Goal: Task Accomplishment & Management: Complete application form

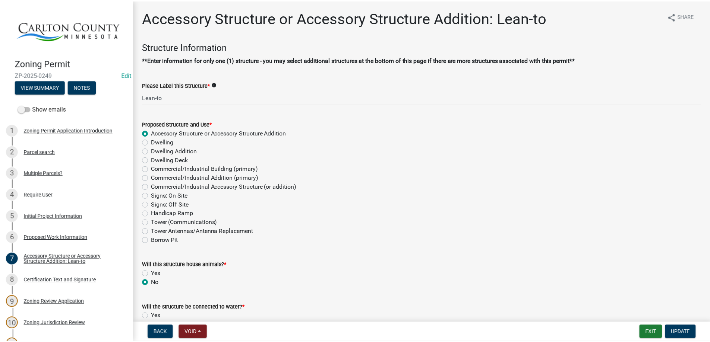
scroll to position [149, 0]
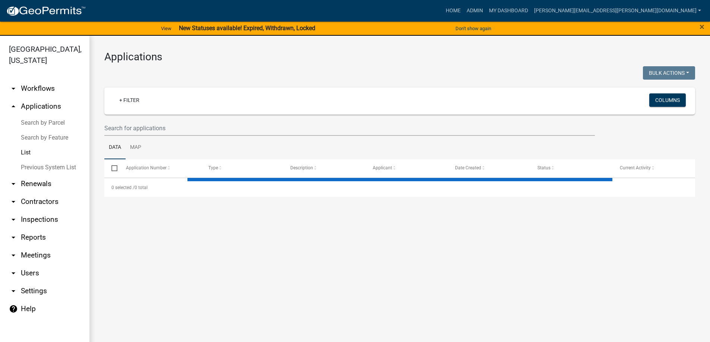
select select "3: 100"
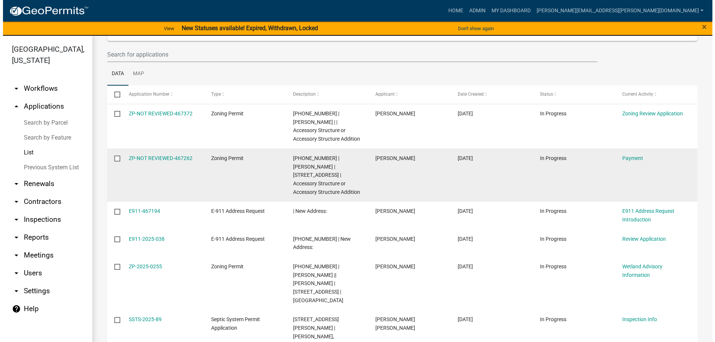
scroll to position [75, 0]
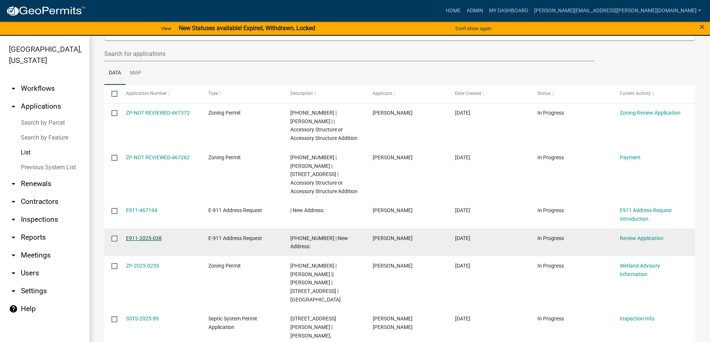
click at [156, 240] on link "E911-2025-038" at bounding box center [144, 239] width 36 height 6
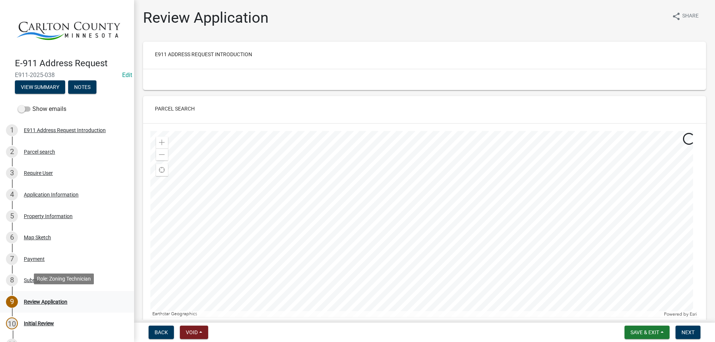
click at [43, 300] on div "Review Application" at bounding box center [46, 302] width 44 height 5
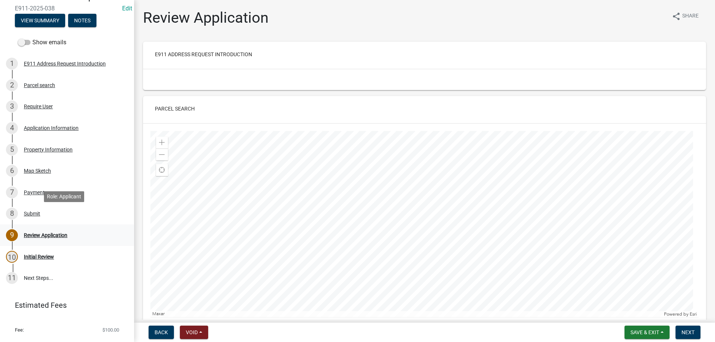
scroll to position [80, 0]
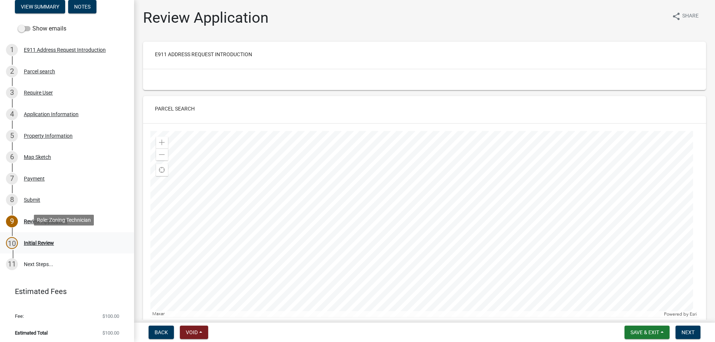
click at [37, 242] on div "Initial Review" at bounding box center [39, 243] width 30 height 5
click at [48, 241] on div "Initial Review" at bounding box center [39, 243] width 30 height 5
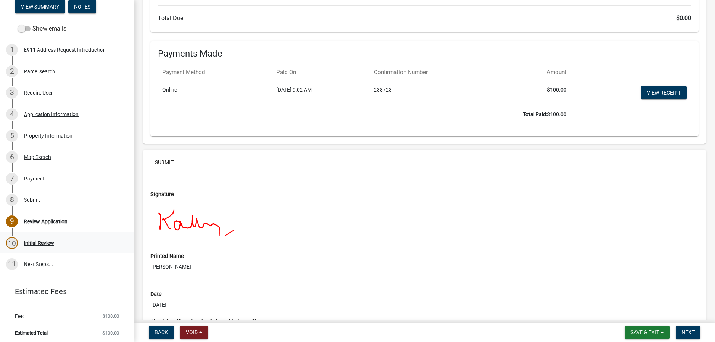
scroll to position [1847, 0]
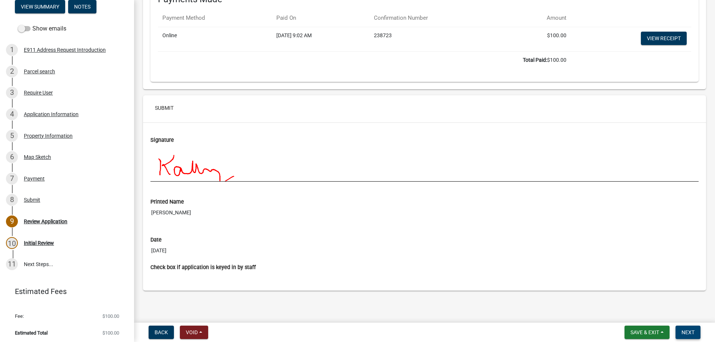
click at [691, 332] on span "Next" at bounding box center [688, 333] width 13 height 6
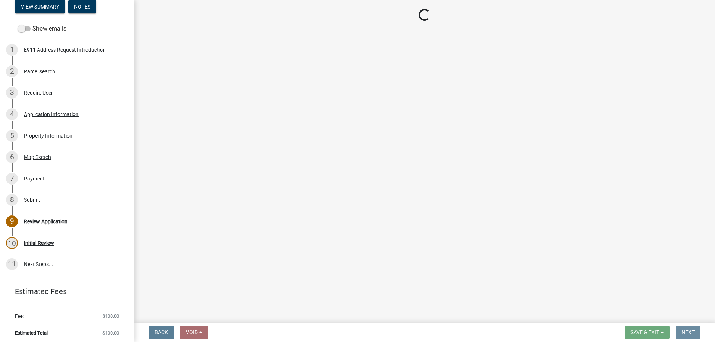
scroll to position [0, 0]
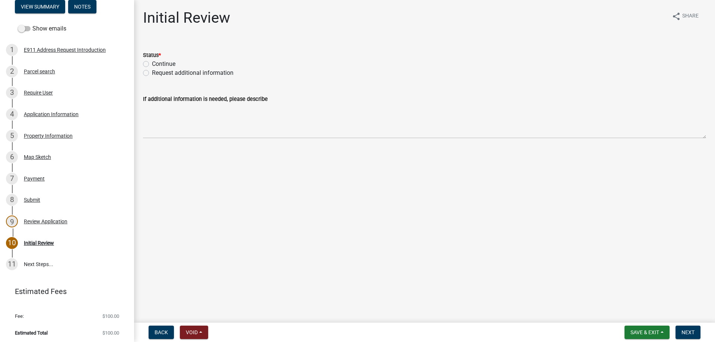
click at [150, 64] on div "Continue" at bounding box center [424, 64] width 563 height 9
click at [152, 63] on label "Continue" at bounding box center [163, 64] width 23 height 9
click at [152, 63] on input "Continue" at bounding box center [154, 62] width 5 height 5
radio input "true"
click at [681, 332] on button "Next" at bounding box center [688, 332] width 25 height 13
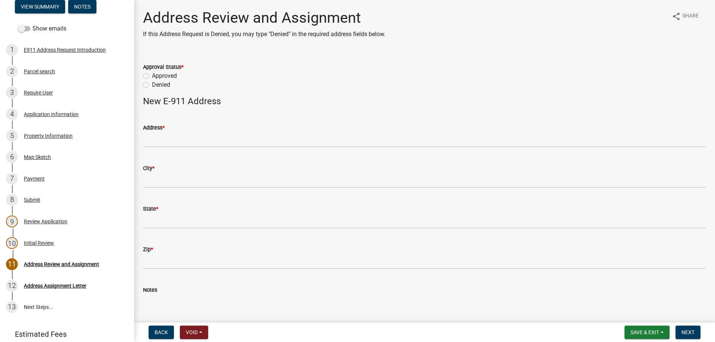
click at [166, 72] on label "Approved" at bounding box center [164, 76] width 25 height 9
click at [157, 72] on input "Approved" at bounding box center [154, 74] width 5 height 5
radio input "true"
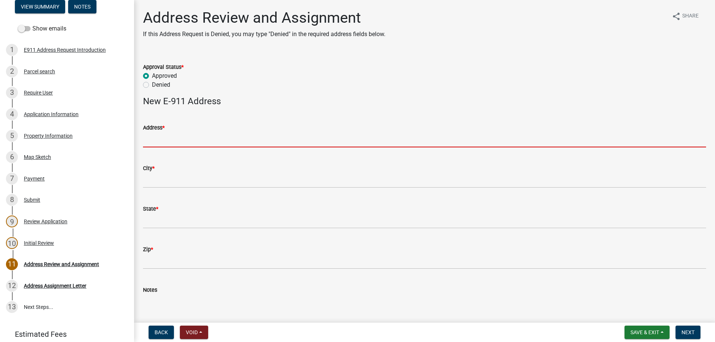
click at [154, 139] on input "Address *" at bounding box center [424, 139] width 563 height 15
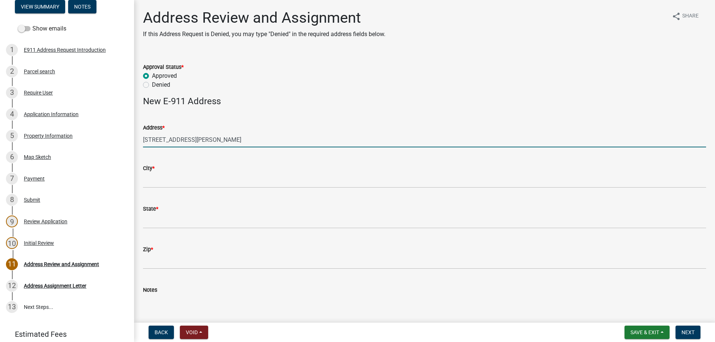
type input "[STREET_ADDRESS][PERSON_NAME]"
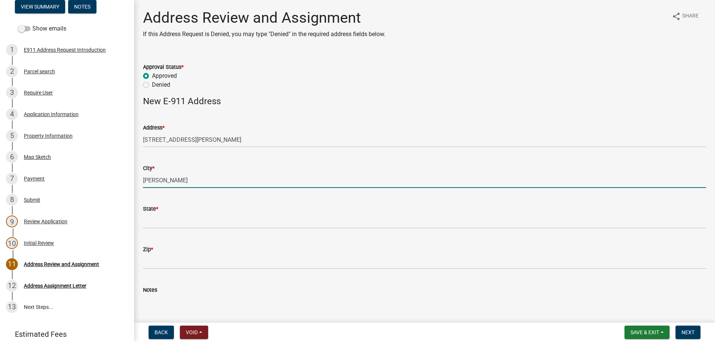
type input "[PERSON_NAME]"
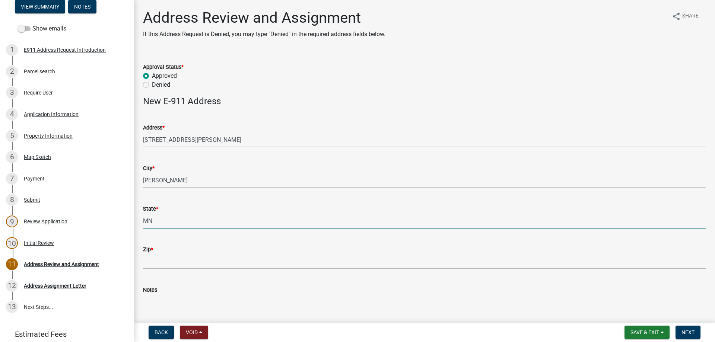
type input "MN"
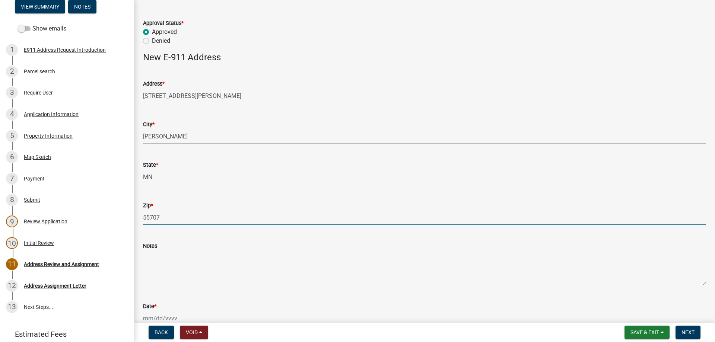
scroll to position [112, 0]
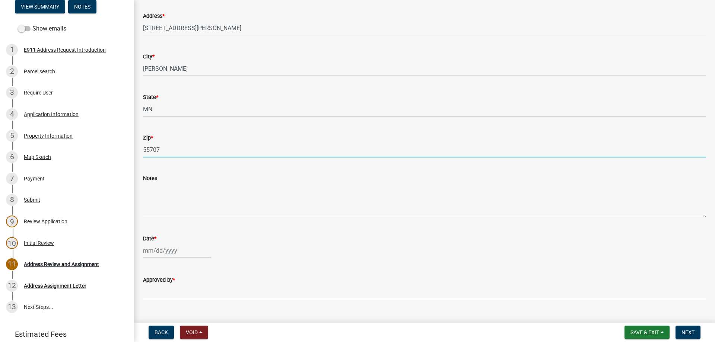
type input "55707"
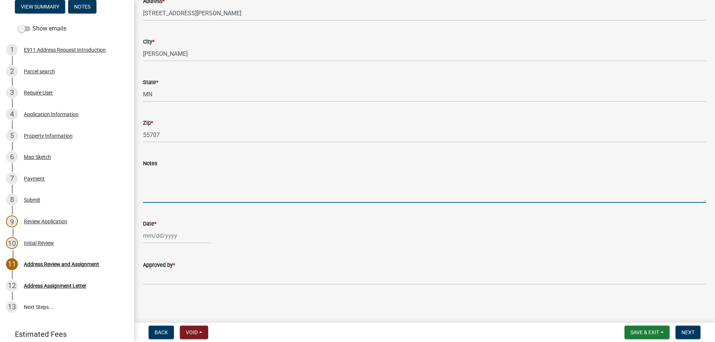
click at [165, 190] on textarea "Notes" at bounding box center [424, 185] width 563 height 35
type textarea "No structure pt"
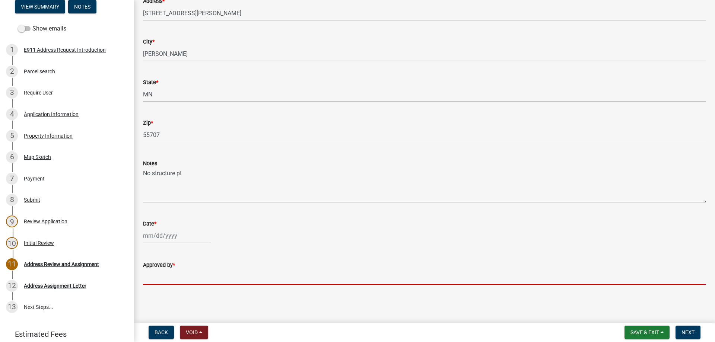
click at [157, 274] on input "Approved by *" at bounding box center [424, 277] width 563 height 15
type input "[PERSON_NAME]"
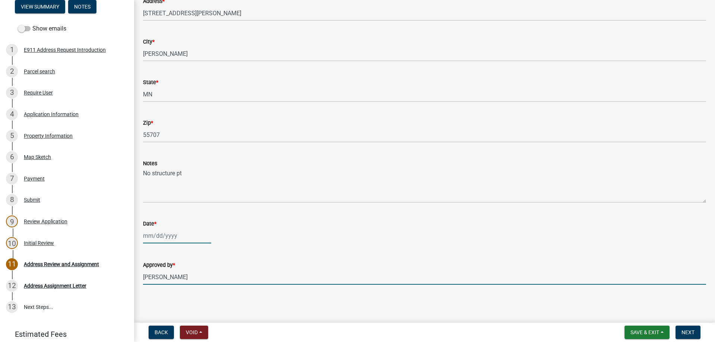
click at [159, 238] on div at bounding box center [177, 235] width 68 height 15
select select "8"
select select "2025"
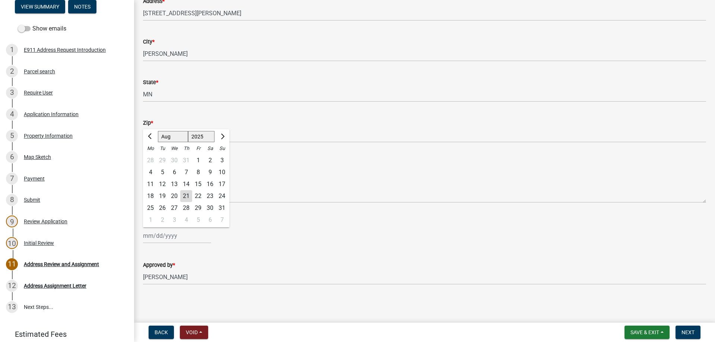
click at [187, 196] on div "21" at bounding box center [186, 196] width 12 height 12
type input "[DATE]"
click at [688, 332] on span "Next" at bounding box center [688, 333] width 13 height 6
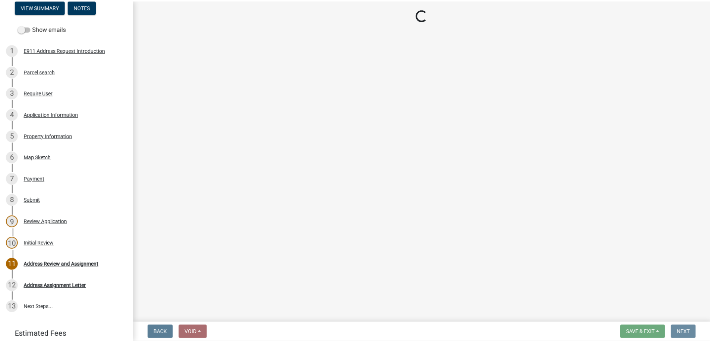
scroll to position [0, 0]
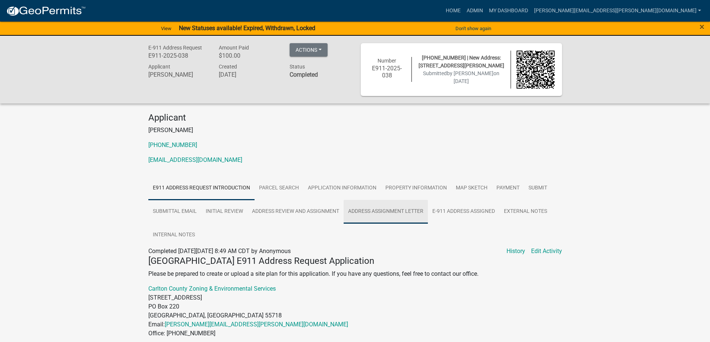
click at [383, 211] on link "Address Assignment Letter" at bounding box center [386, 212] width 84 height 24
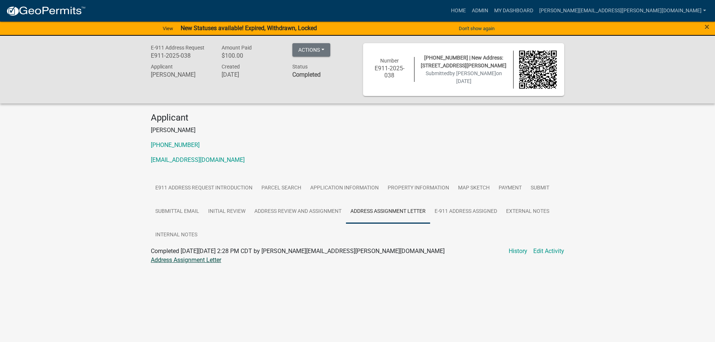
click at [164, 260] on link "Address Assignment Letter" at bounding box center [186, 260] width 70 height 7
click at [497, 213] on link "E-911 Address Assigned" at bounding box center [466, 212] width 72 height 24
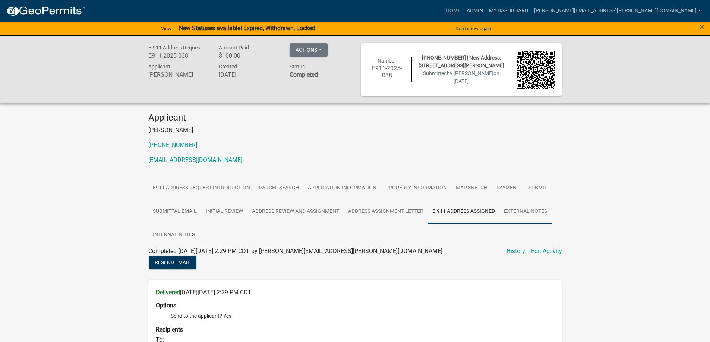
click at [549, 214] on link "External Notes" at bounding box center [525, 212] width 52 height 24
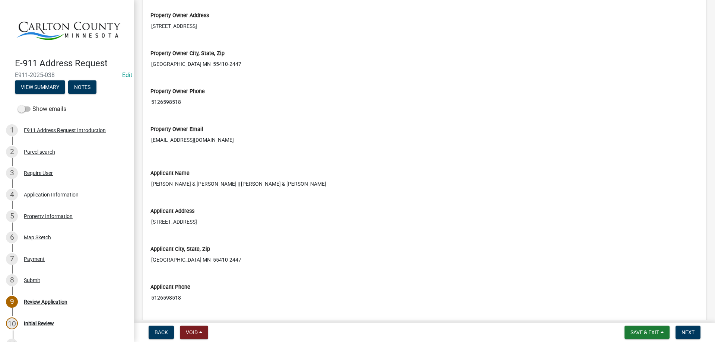
scroll to position [671, 0]
